Goal: Task Accomplishment & Management: Manage account settings

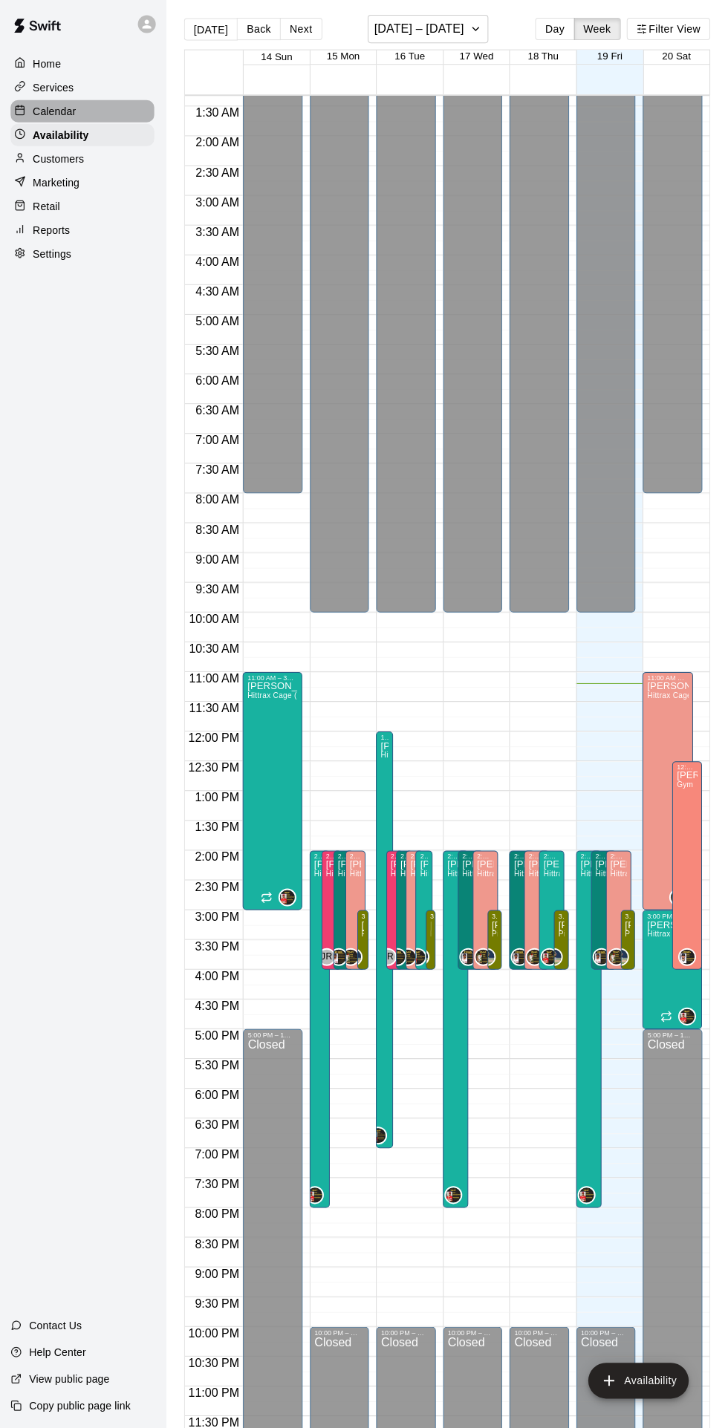
click at [37, 111] on p "Calendar" at bounding box center [55, 113] width 43 height 15
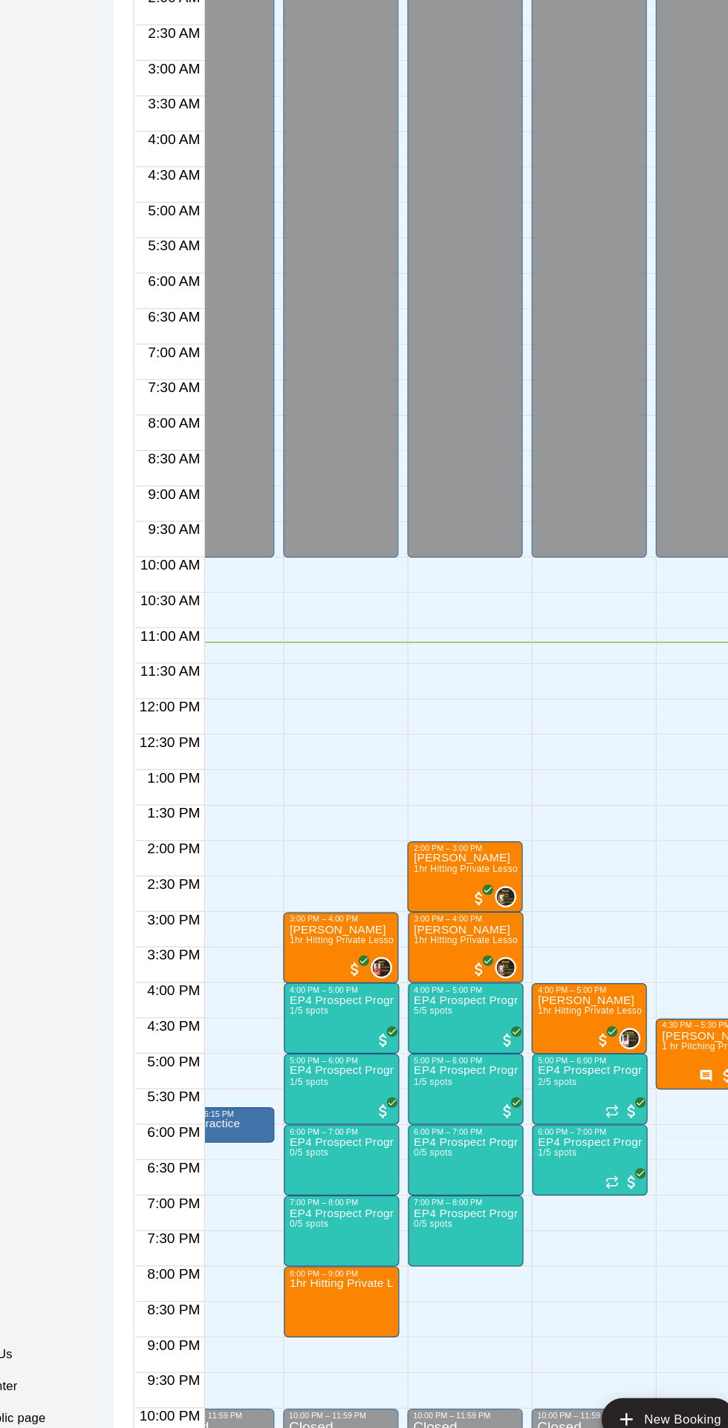
scroll to position [39, 37]
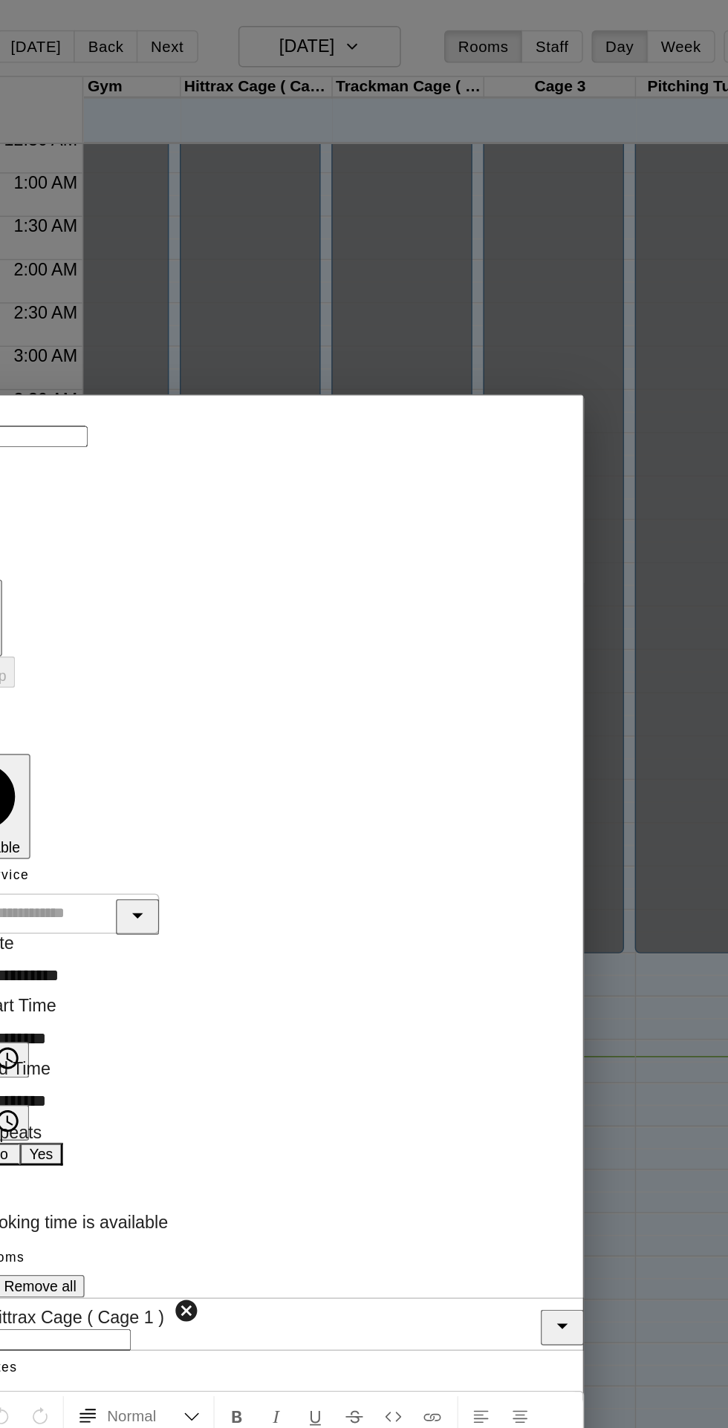
click at [168, 321] on button "Close" at bounding box center [154, 334] width 27 height 27
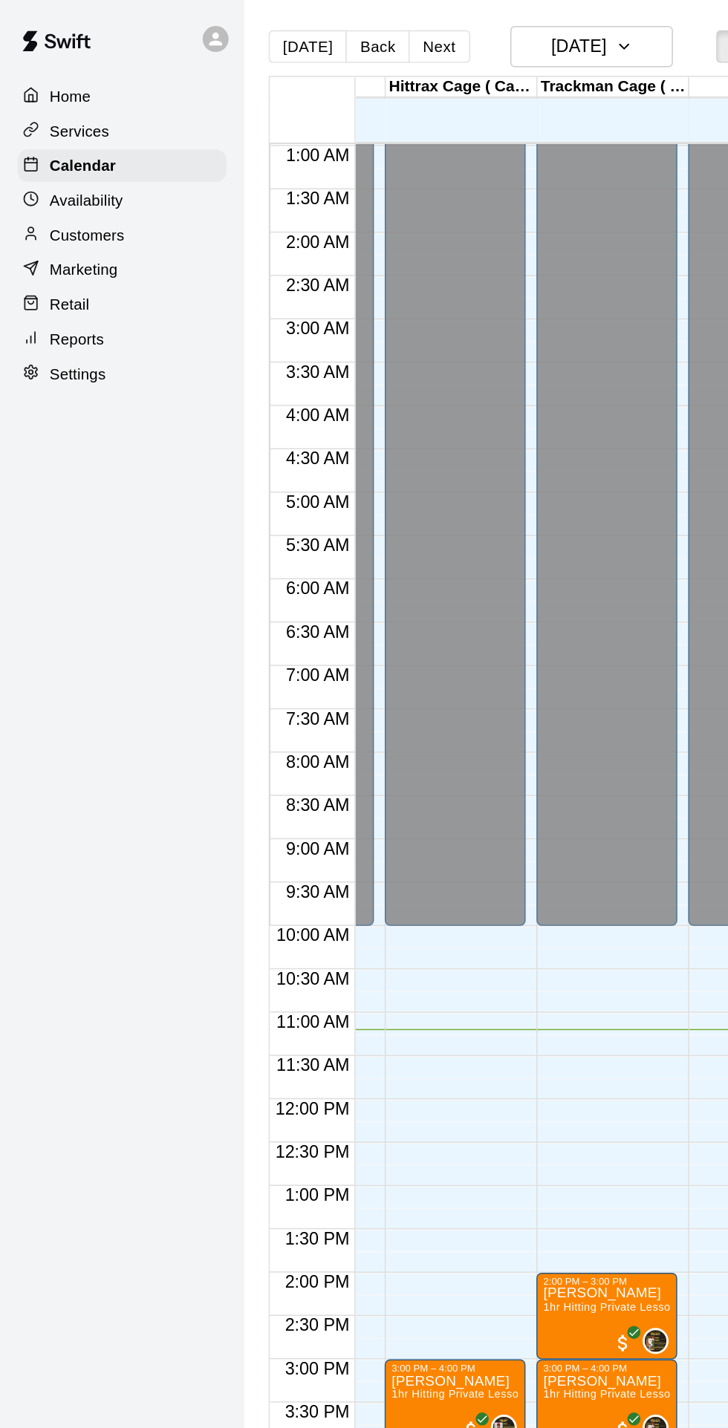
scroll to position [0, 0]
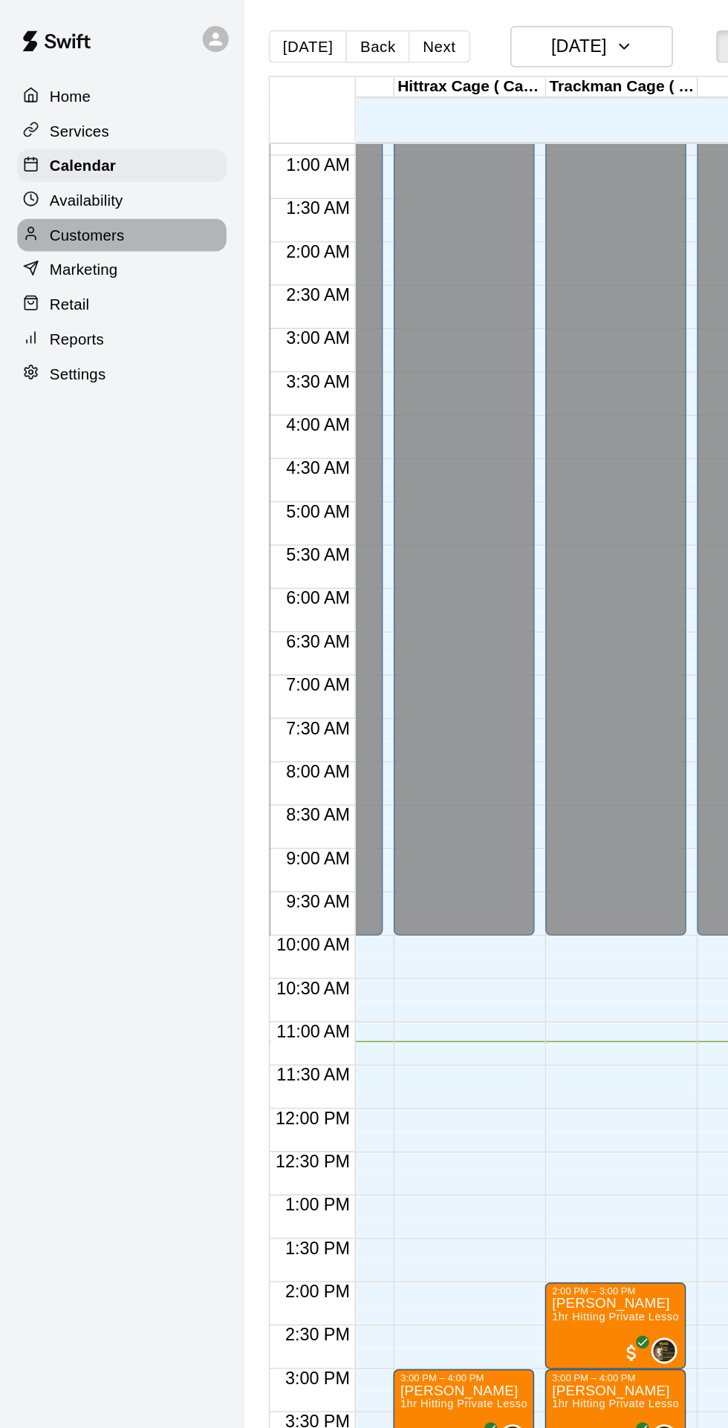
click at [42, 171] on div "Customers" at bounding box center [83, 161] width 143 height 22
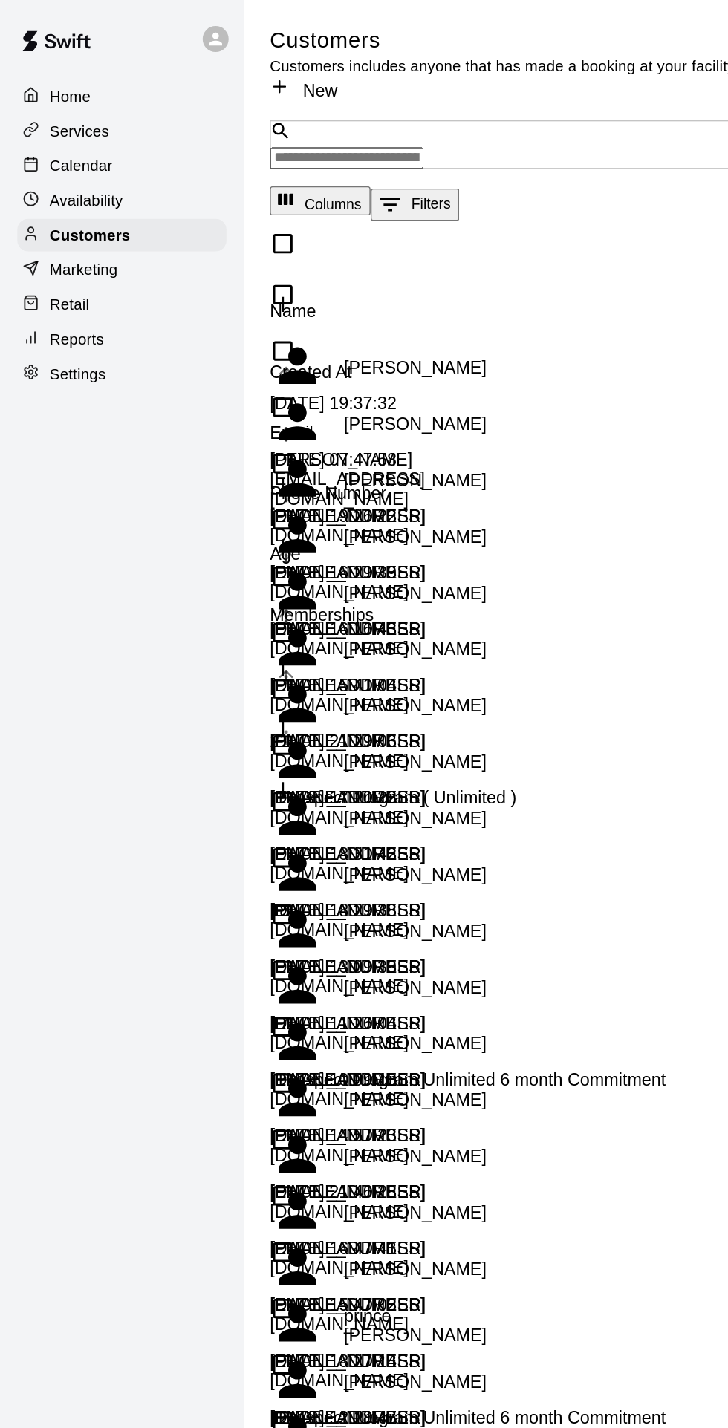
click at [248, 101] on input "Search customers by name or email" at bounding box center [237, 108] width 105 height 15
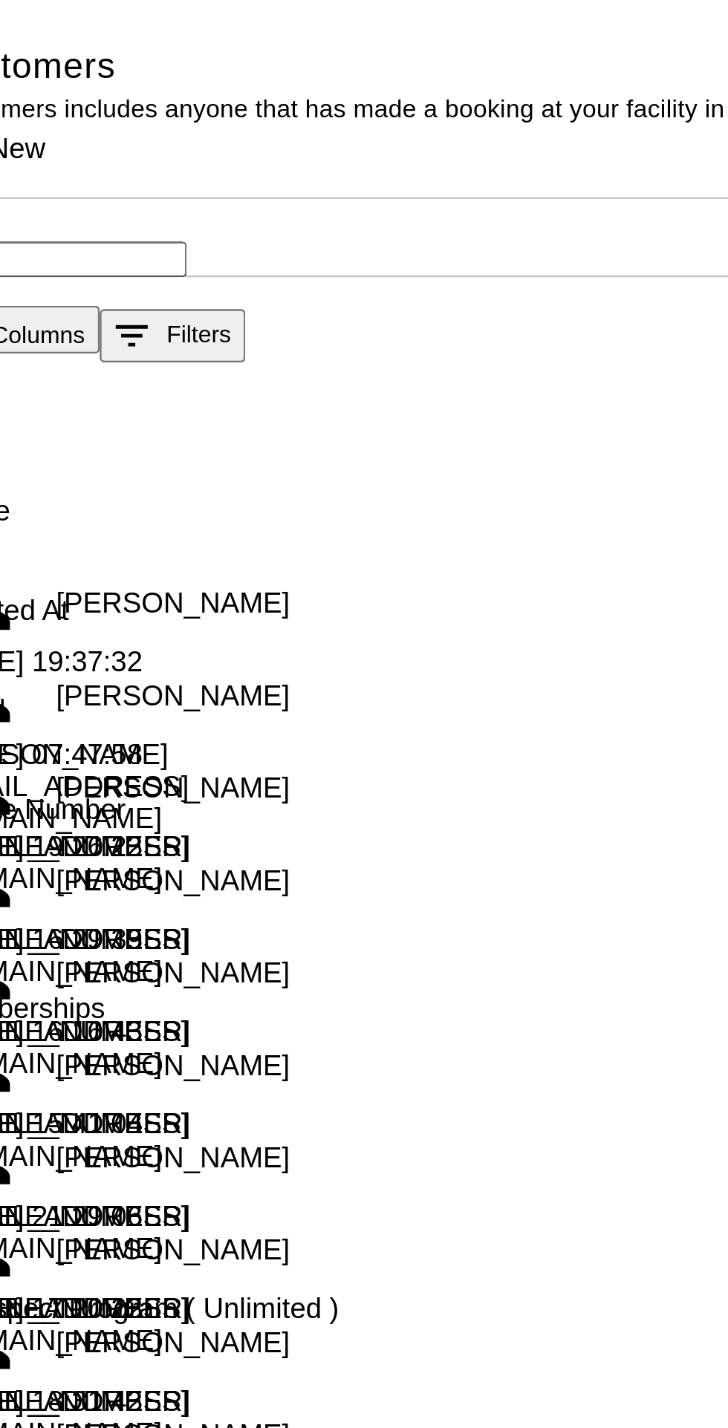
type input "******"
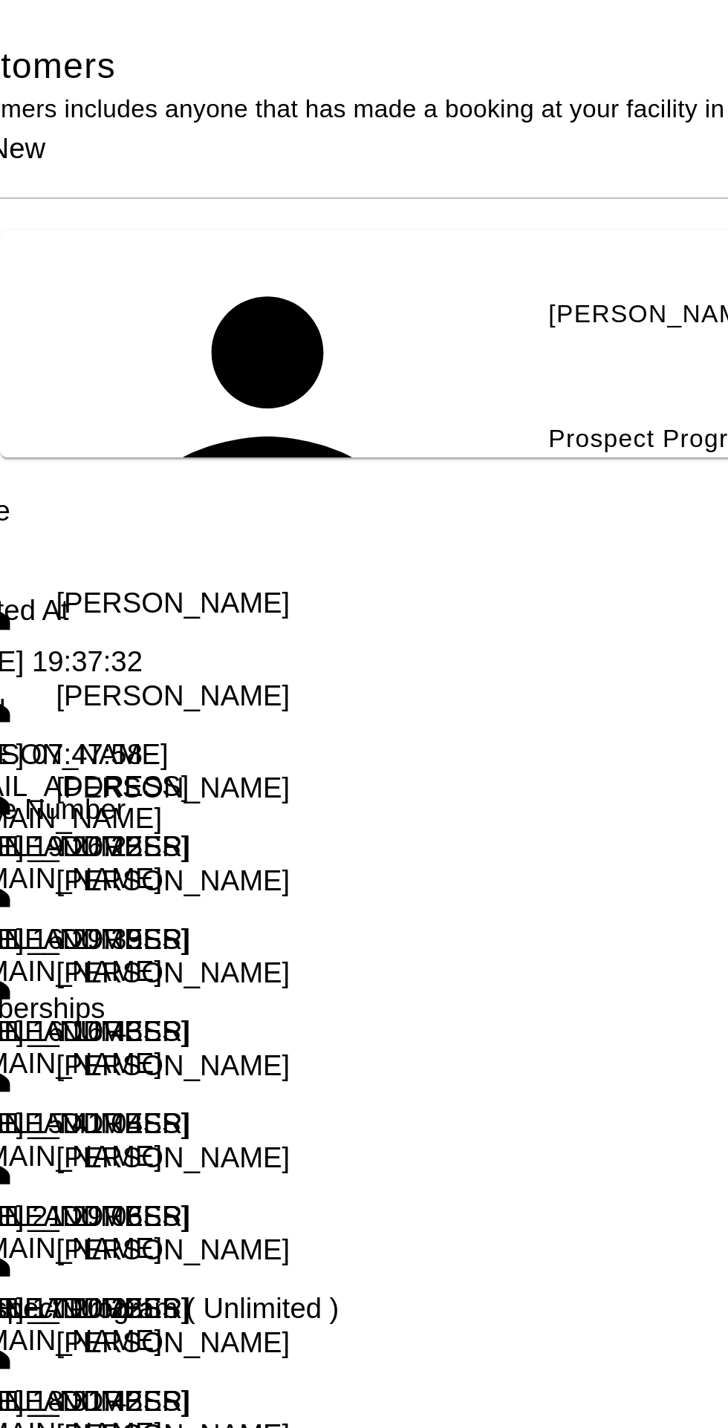
click at [441, 374] on span "[EMAIL_ADDRESS][DOMAIN_NAME]" at bounding box center [521, 379] width 160 height 10
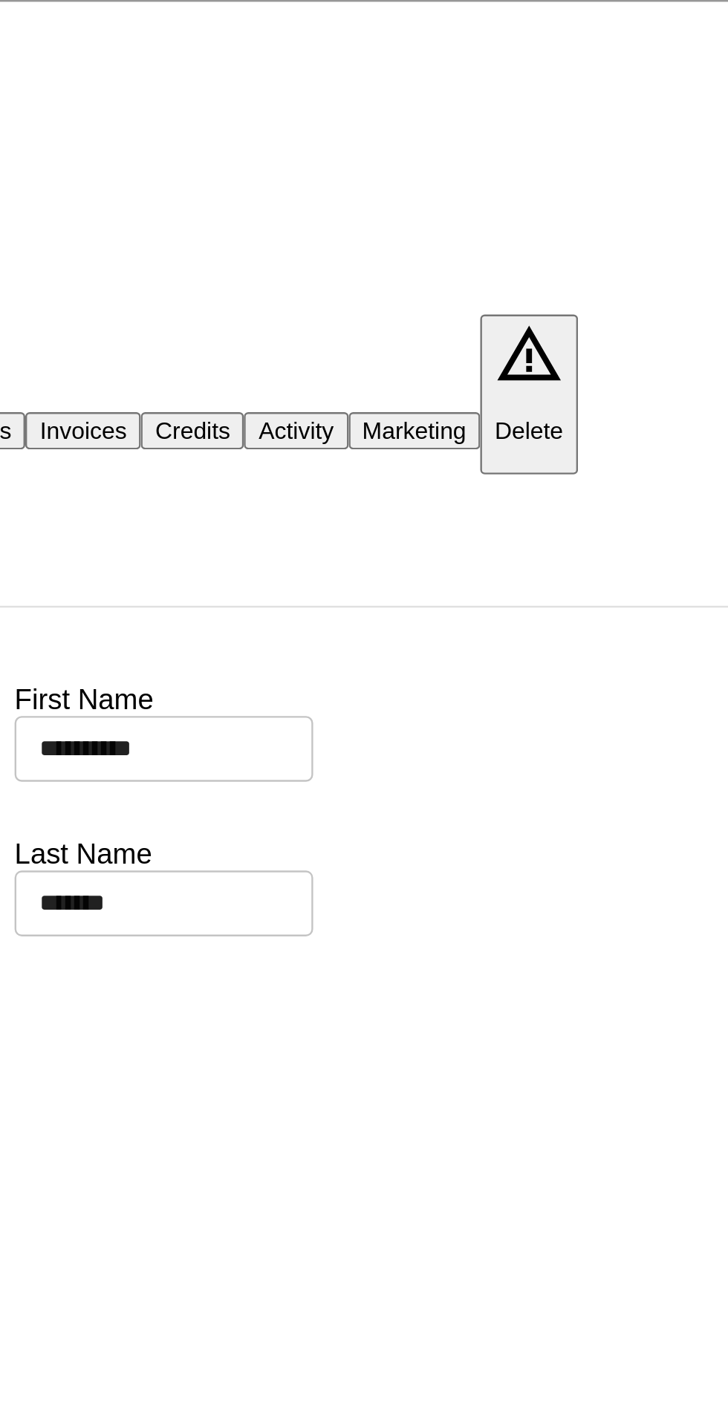
click at [412, 172] on button "Payments" at bounding box center [384, 180] width 56 height 16
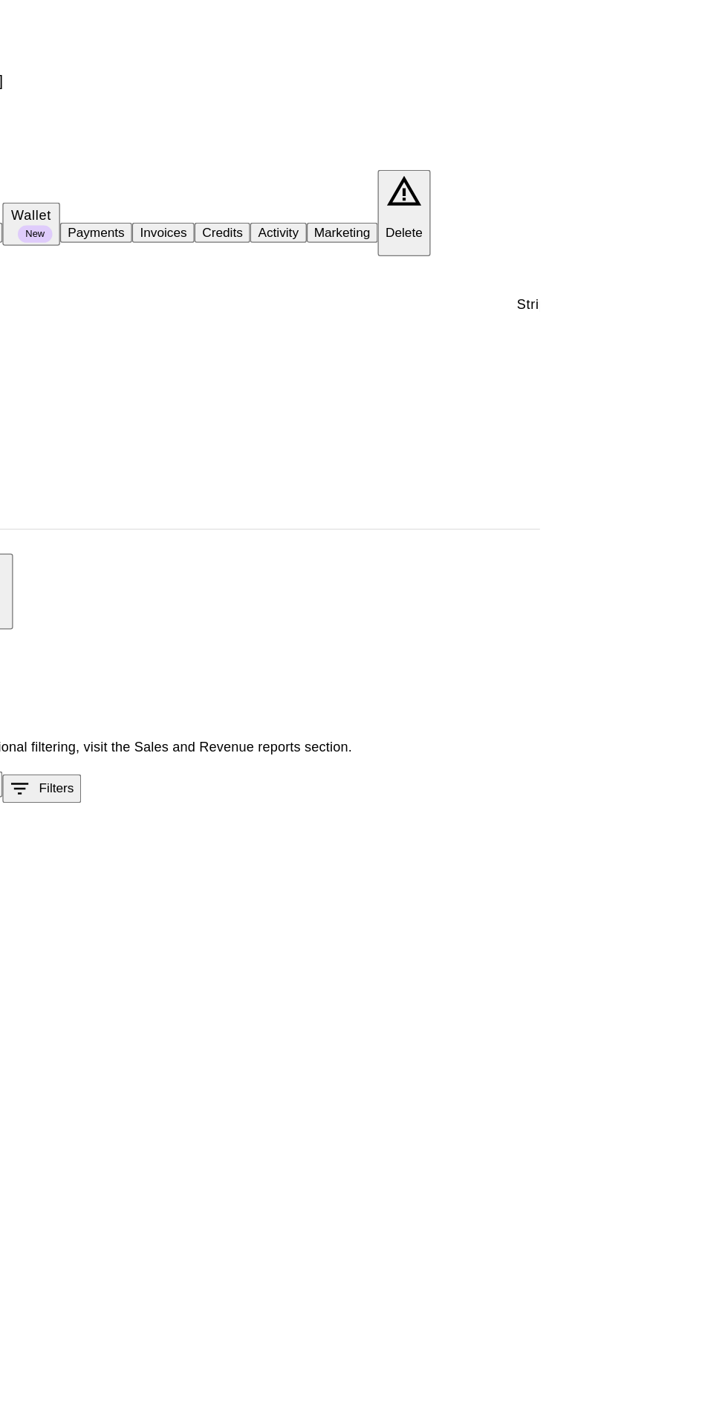
scroll to position [0, 1254]
